Goal: Transaction & Acquisition: Obtain resource

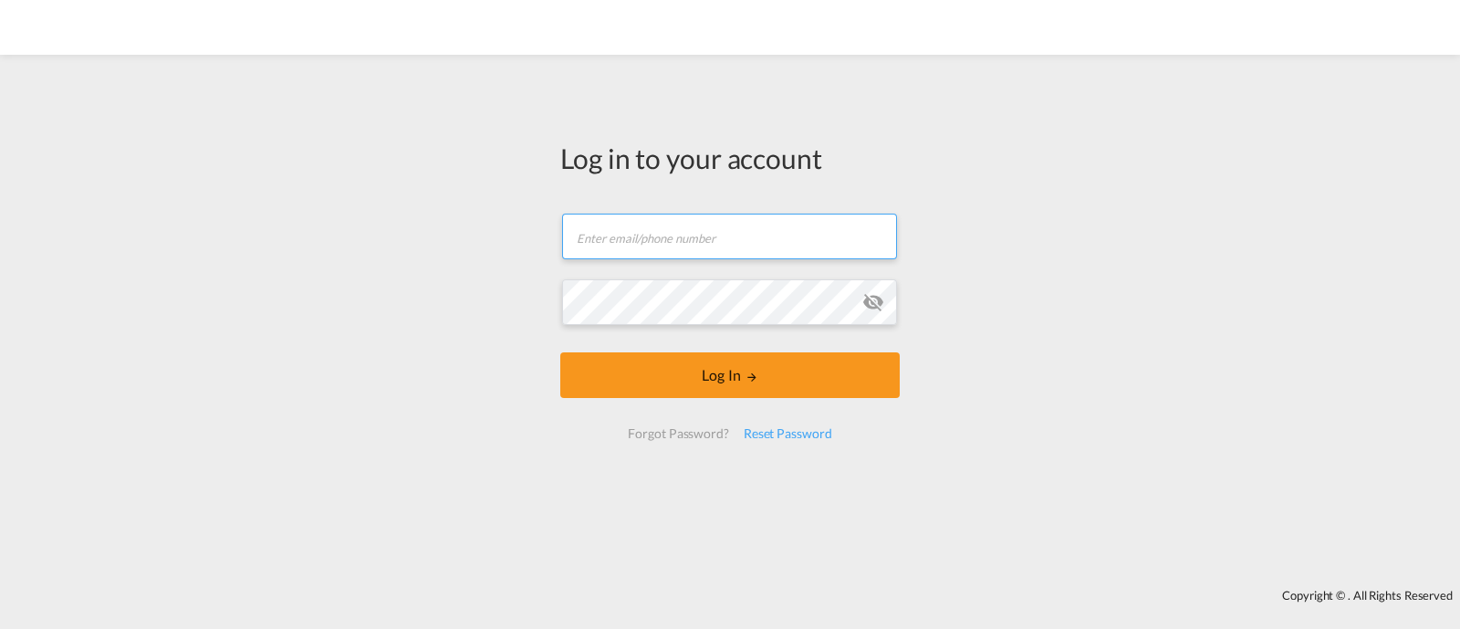
type input "ocean@gosynergie.com"
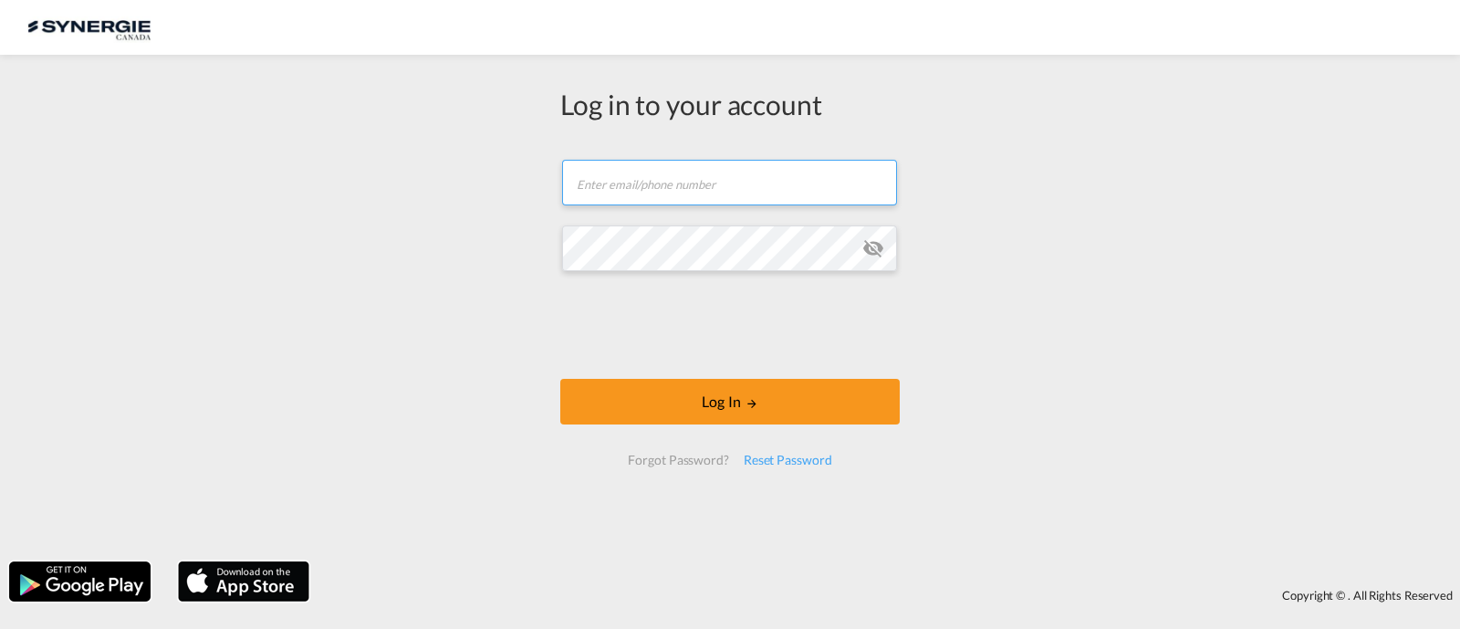
click at [675, 180] on input "text" at bounding box center [729, 183] width 335 height 46
type input "ocean@gosynergie.com"
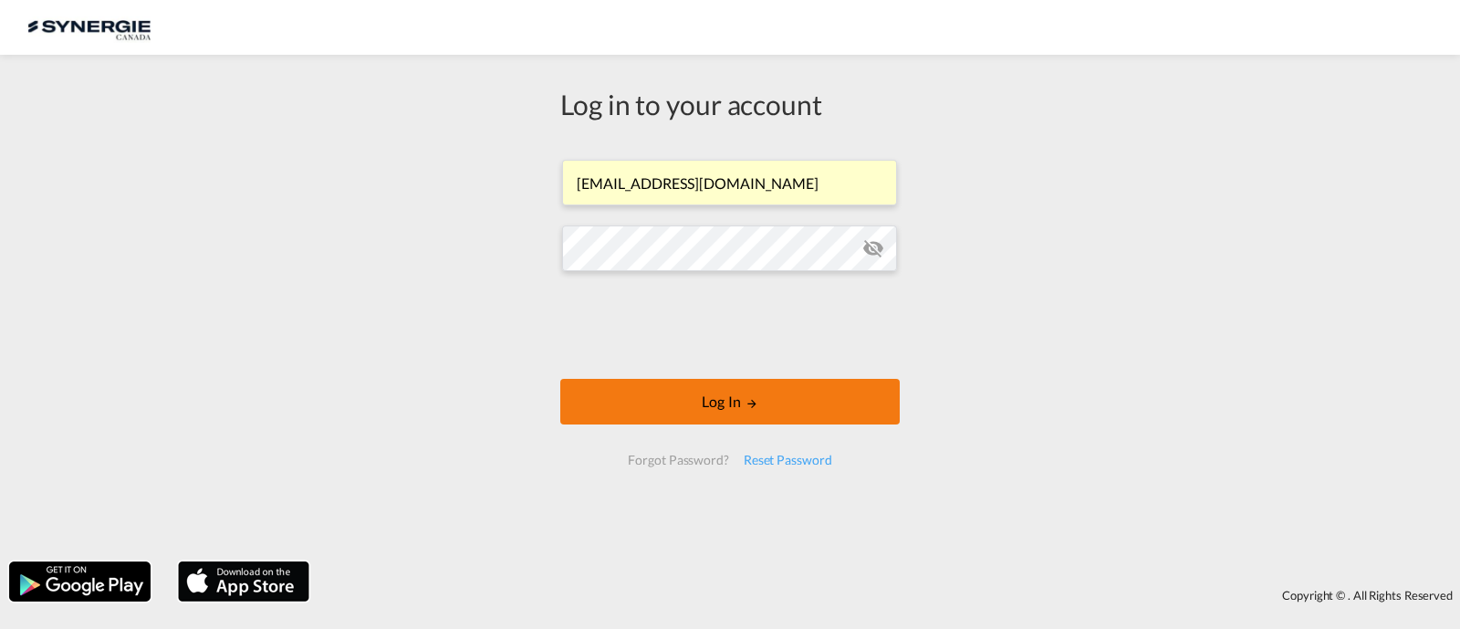
click at [757, 407] on md-icon "LOGIN" at bounding box center [751, 403] width 13 height 13
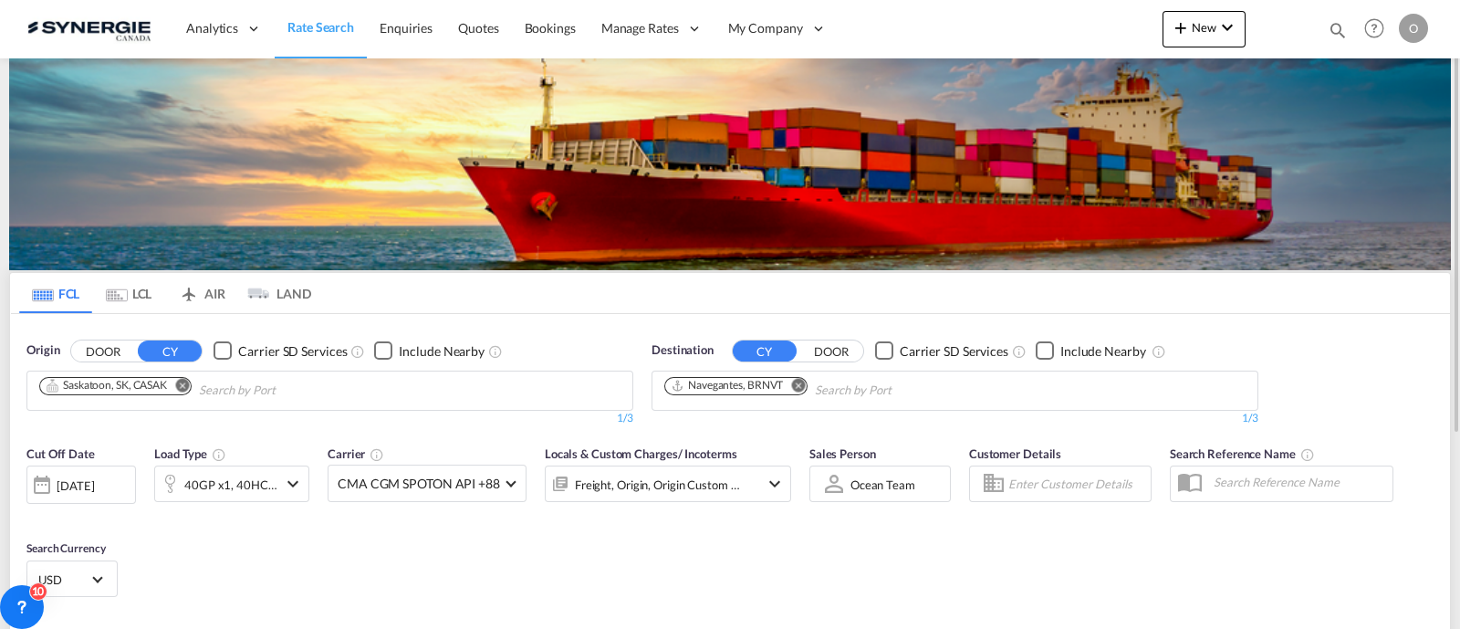
click at [1329, 30] on md-icon "icon-magnify" at bounding box center [1337, 30] width 20 height 20
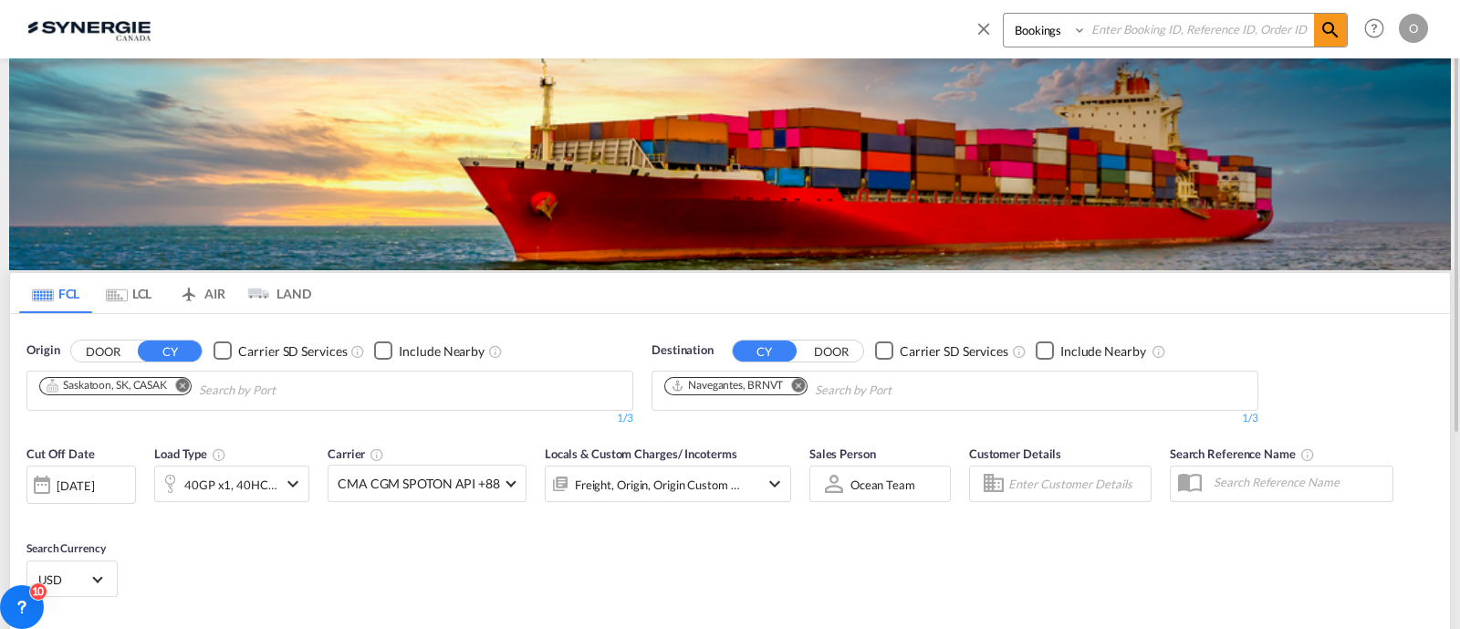
click at [1054, 40] on select "Bookings Quotes Enquiries" at bounding box center [1046, 30] width 87 height 33
select select "Quotes"
click at [1003, 14] on select "Bookings Quotes Enquiries" at bounding box center [1046, 30] width 87 height 33
click at [1154, 37] on input at bounding box center [1199, 30] width 227 height 32
paste input "SYC000012944"
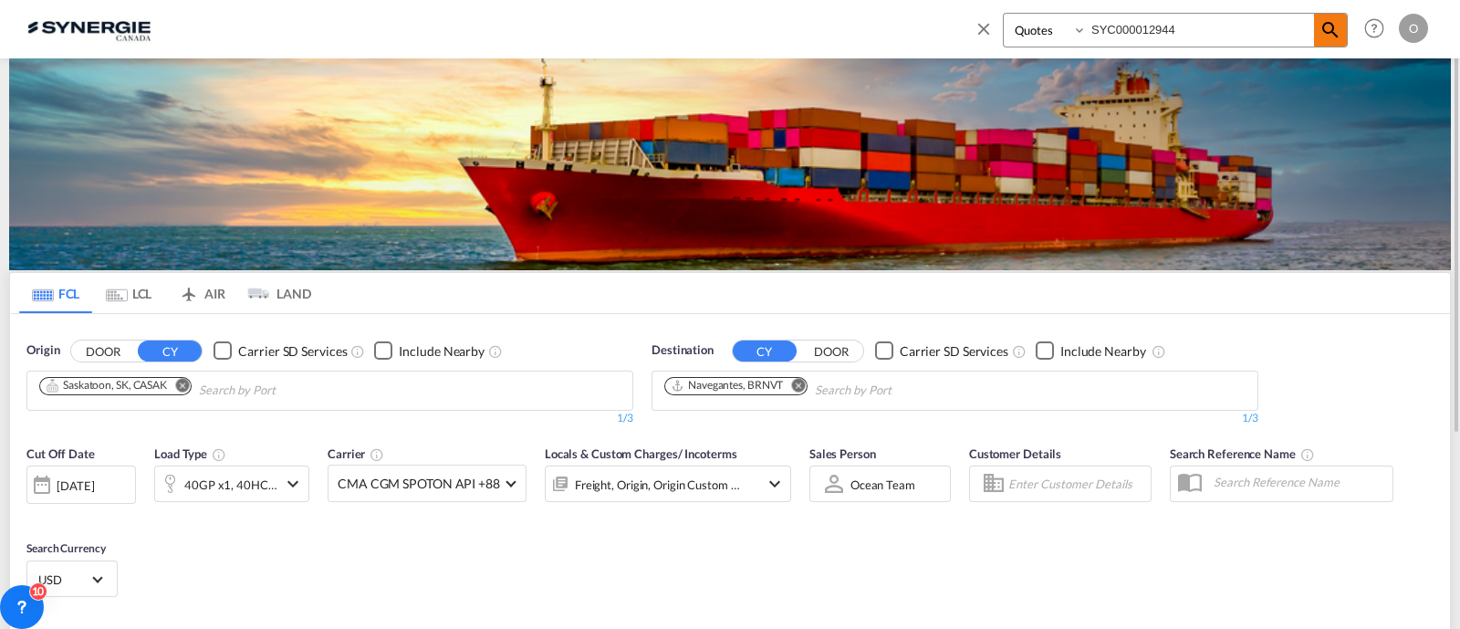
type input "SYC000012944"
click at [1341, 29] on span at bounding box center [1330, 30] width 33 height 33
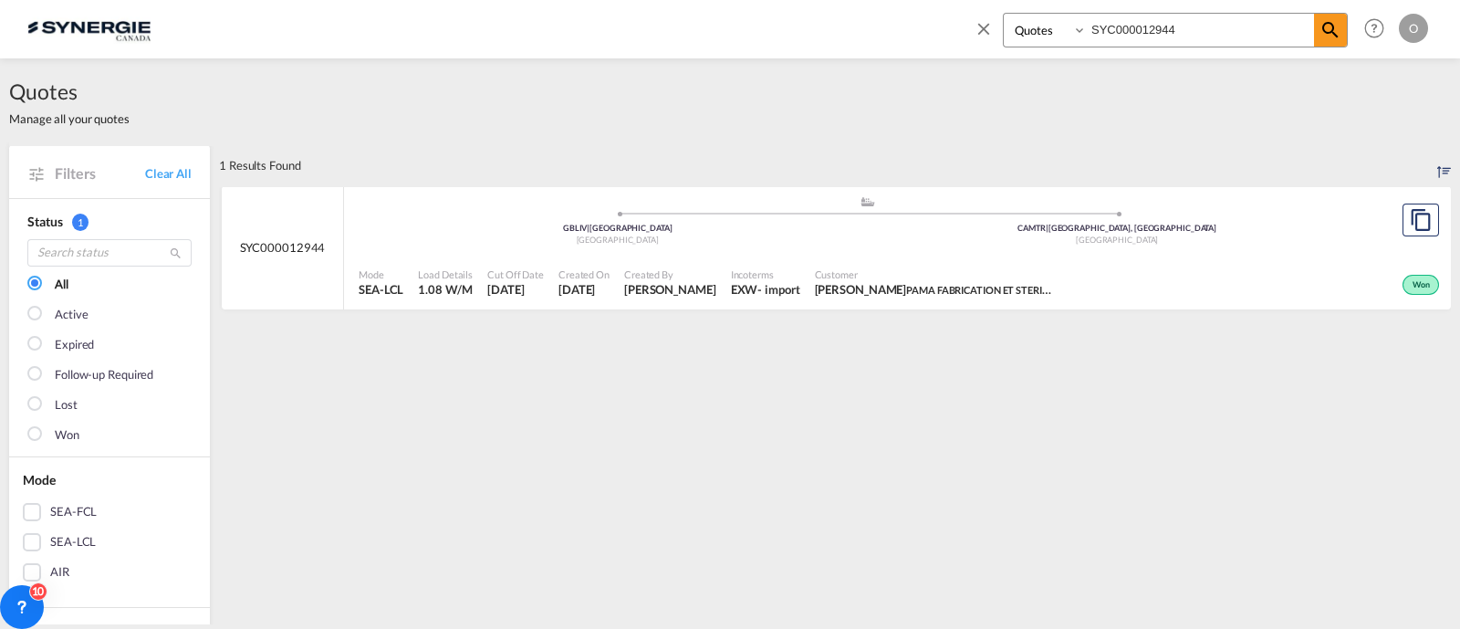
click at [1058, 282] on span "PAMA FABRICATION ET STERILISATION" at bounding box center [996, 289] width 180 height 15
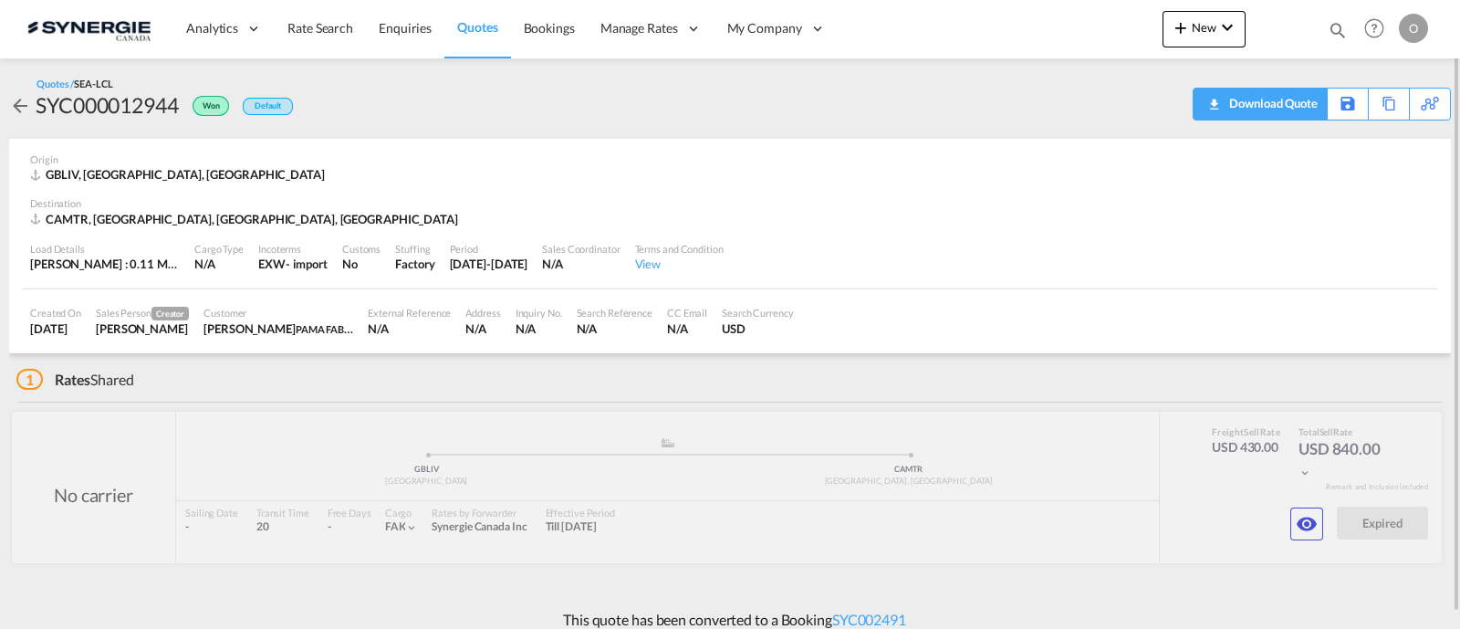
click at [1290, 99] on div "Download Quote" at bounding box center [1270, 102] width 93 height 29
